Goal: Task Accomplishment & Management: Manage account settings

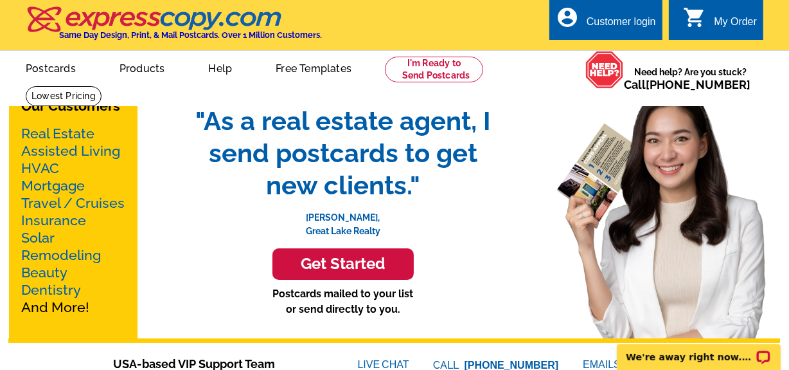
click at [629, 26] on div "Customer login" at bounding box center [621, 25] width 69 height 18
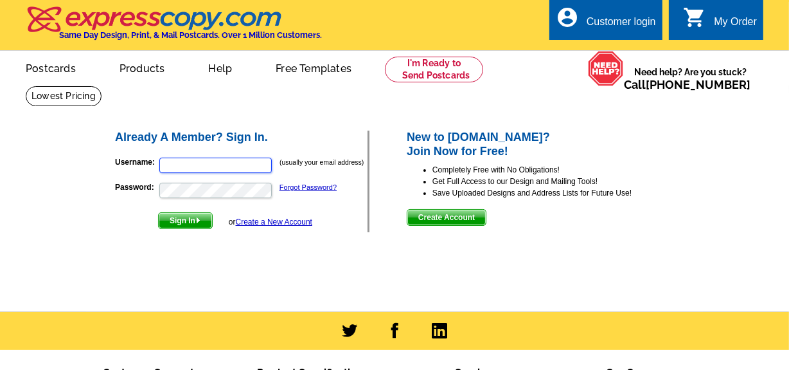
type input "[PERSON_NAME][EMAIL_ADDRESS][DOMAIN_NAME]"
click at [192, 219] on span "Sign In" at bounding box center [185, 220] width 53 height 15
